Goal: Task Accomplishment & Management: Use online tool/utility

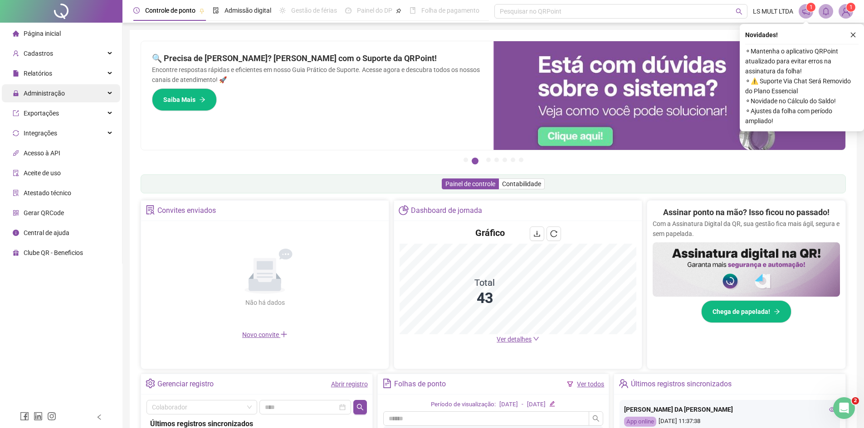
click at [60, 93] on span "Administração" at bounding box center [44, 93] width 41 height 7
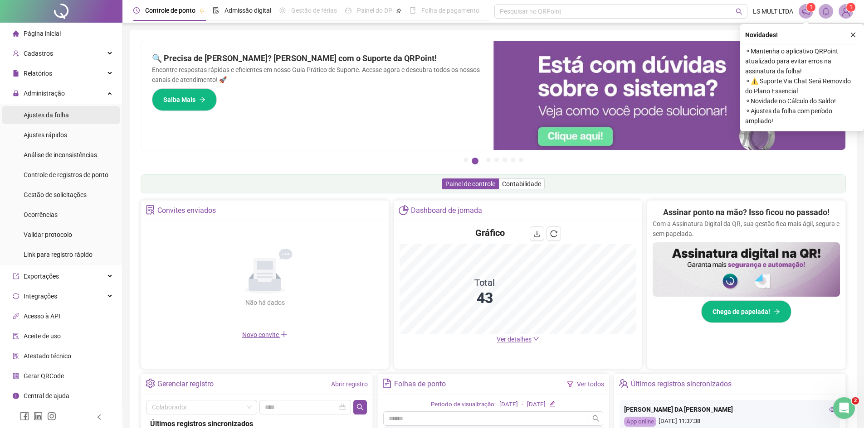
click at [47, 114] on span "Ajustes da folha" at bounding box center [46, 115] width 45 height 7
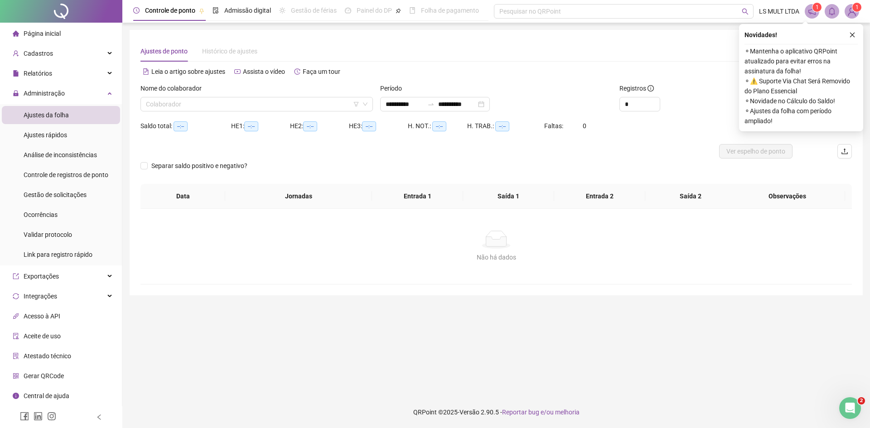
type input "**********"
click at [216, 102] on input "search" at bounding box center [253, 104] width 214 height 14
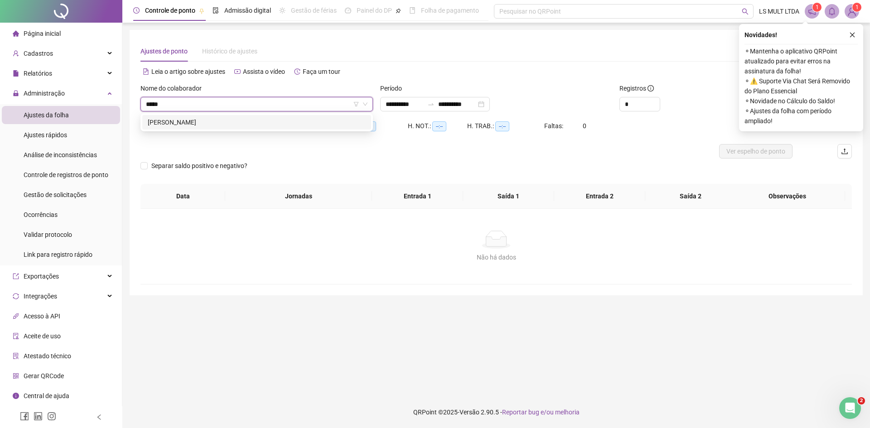
type input "******"
click at [759, 155] on span "Ver espelho de ponto" at bounding box center [756, 151] width 59 height 10
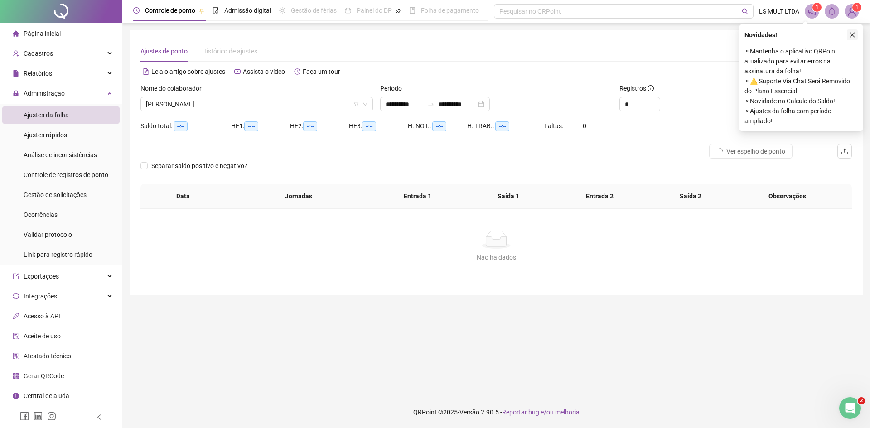
click at [852, 30] on button "button" at bounding box center [852, 34] width 11 height 11
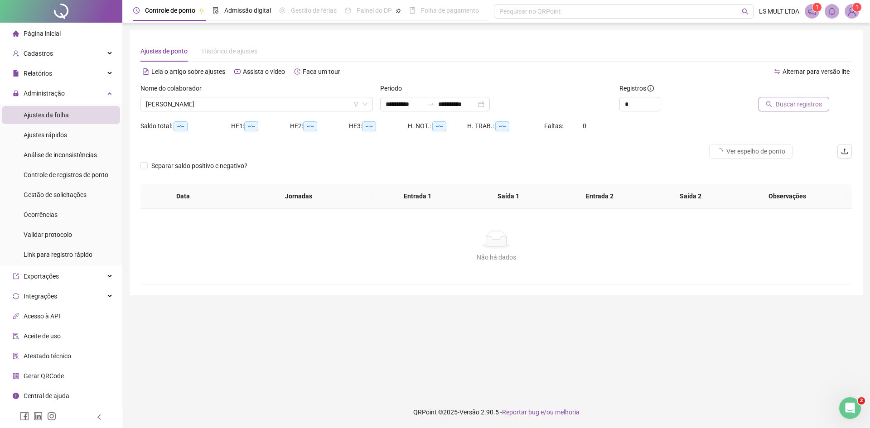
click at [792, 105] on span "Buscar registros" at bounding box center [799, 104] width 46 height 10
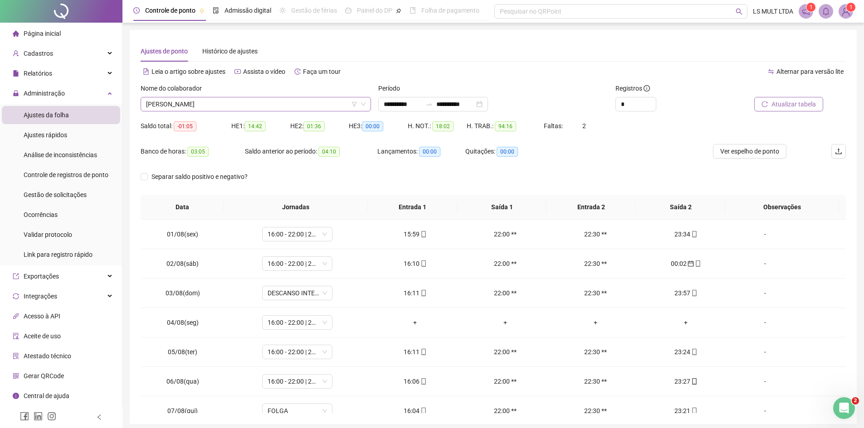
click at [263, 100] on span "WESLEY BEZERRA DA SILVA" at bounding box center [255, 104] width 219 height 14
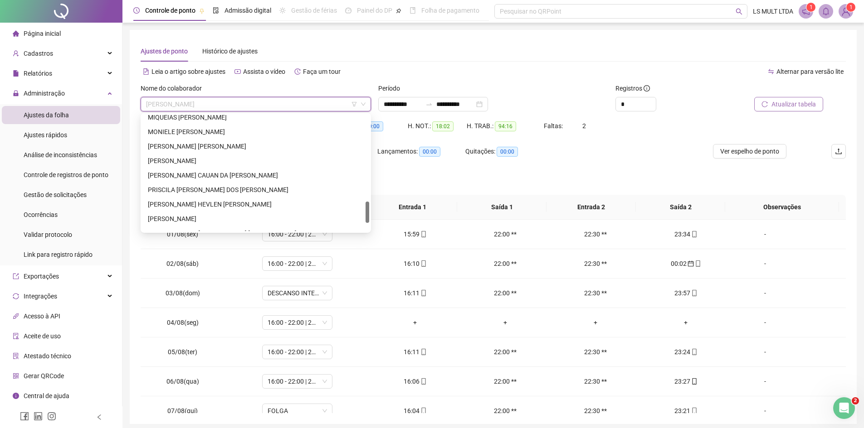
scroll to position [464, 0]
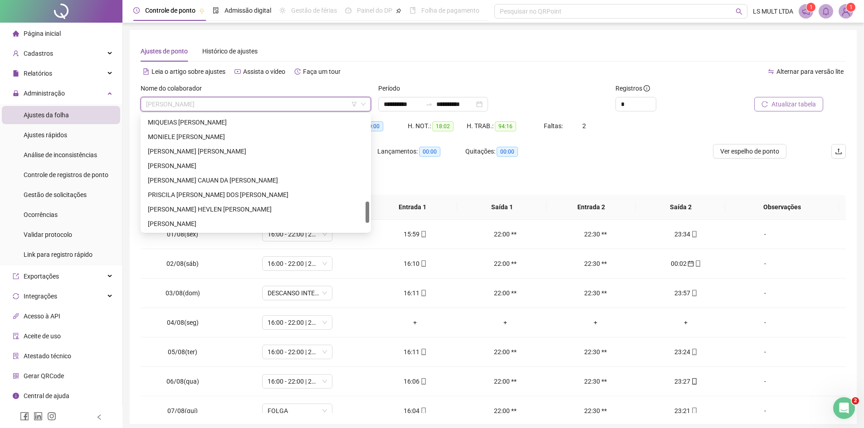
drag, startPoint x: 367, startPoint y: 215, endPoint x: 368, endPoint y: 207, distance: 8.2
click at [368, 207] on div at bounding box center [367, 212] width 4 height 21
click at [401, 41] on div "Ajustes de ponto Histórico de ajustes" at bounding box center [493, 51] width 705 height 21
